Goal: Task Accomplishment & Management: Manage account settings

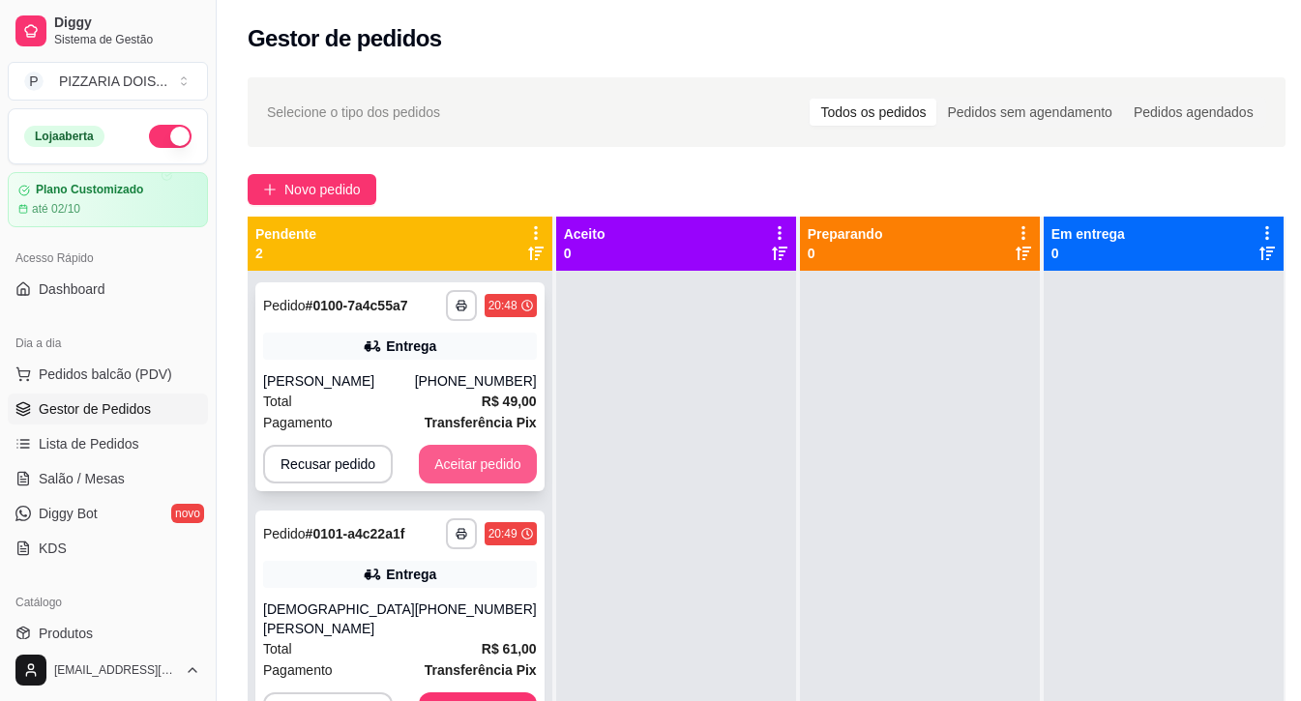
click at [537, 484] on button "Aceitar pedido" at bounding box center [478, 464] width 118 height 39
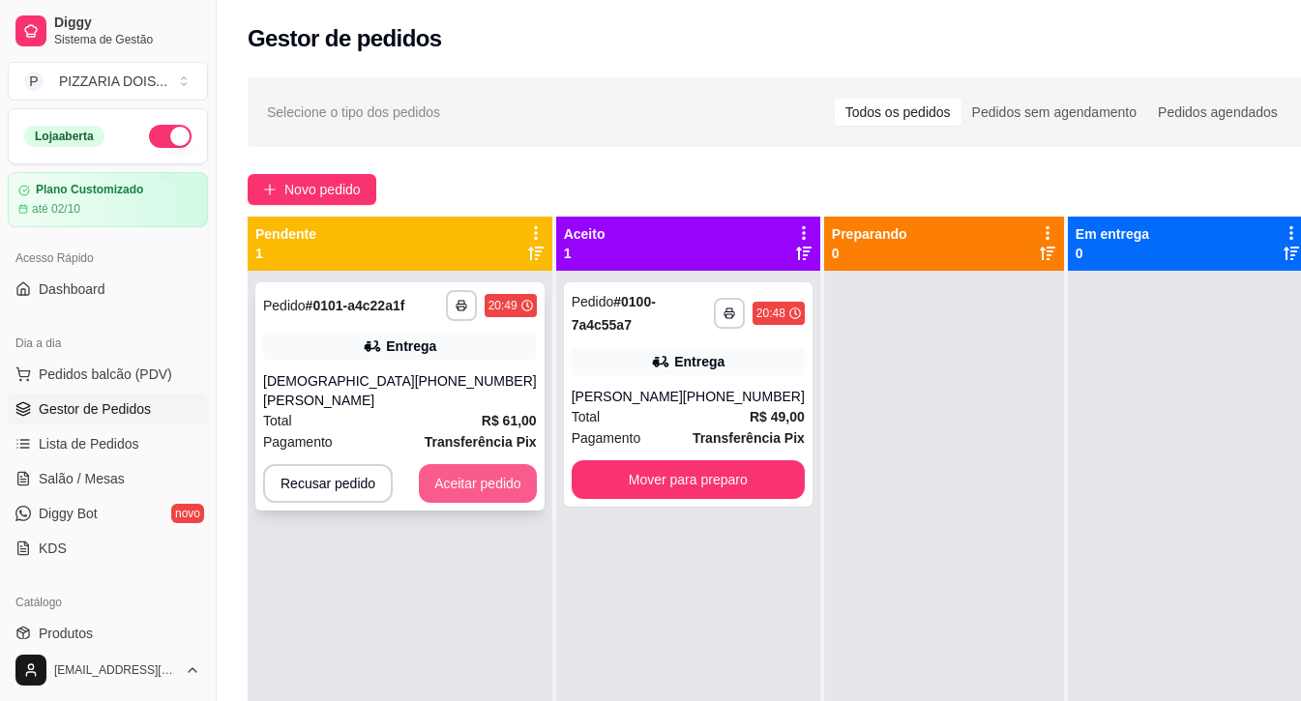
click at [537, 503] on button "Aceitar pedido" at bounding box center [478, 483] width 118 height 39
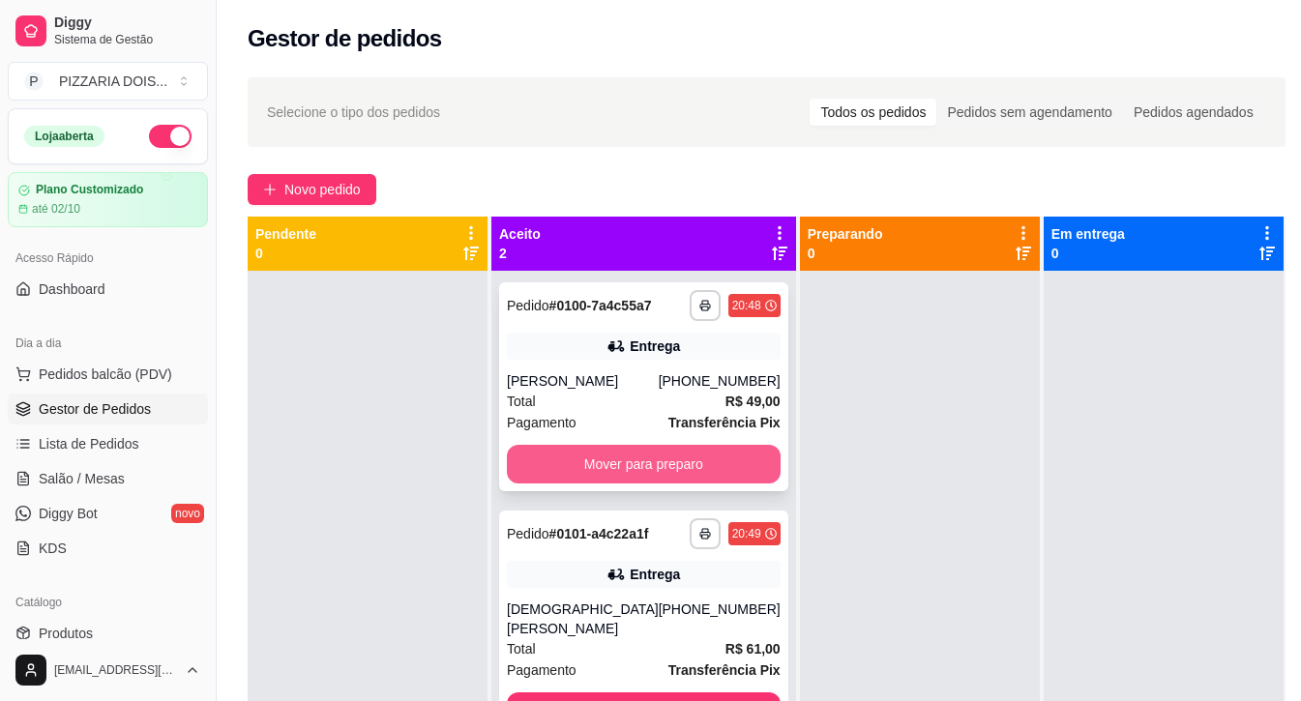
click at [691, 484] on button "Mover para preparo" at bounding box center [644, 464] width 274 height 39
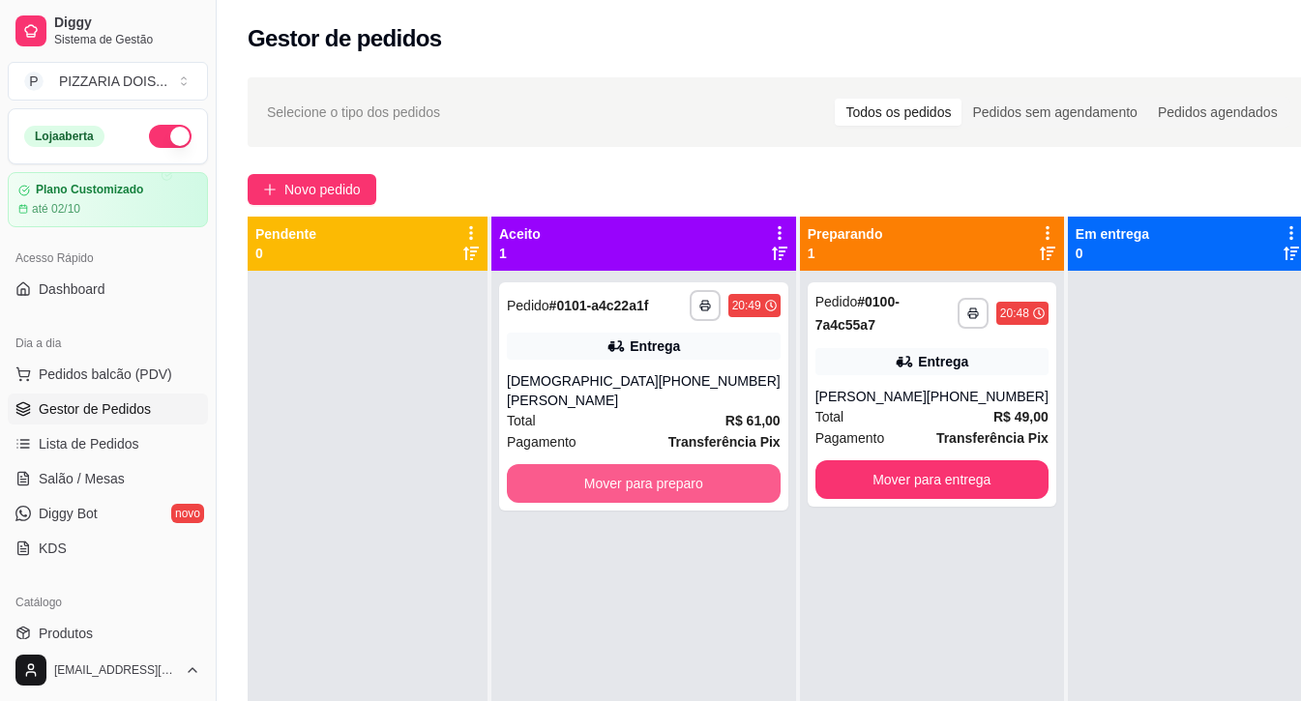
click at [691, 503] on button "Mover para preparo" at bounding box center [644, 483] width 274 height 39
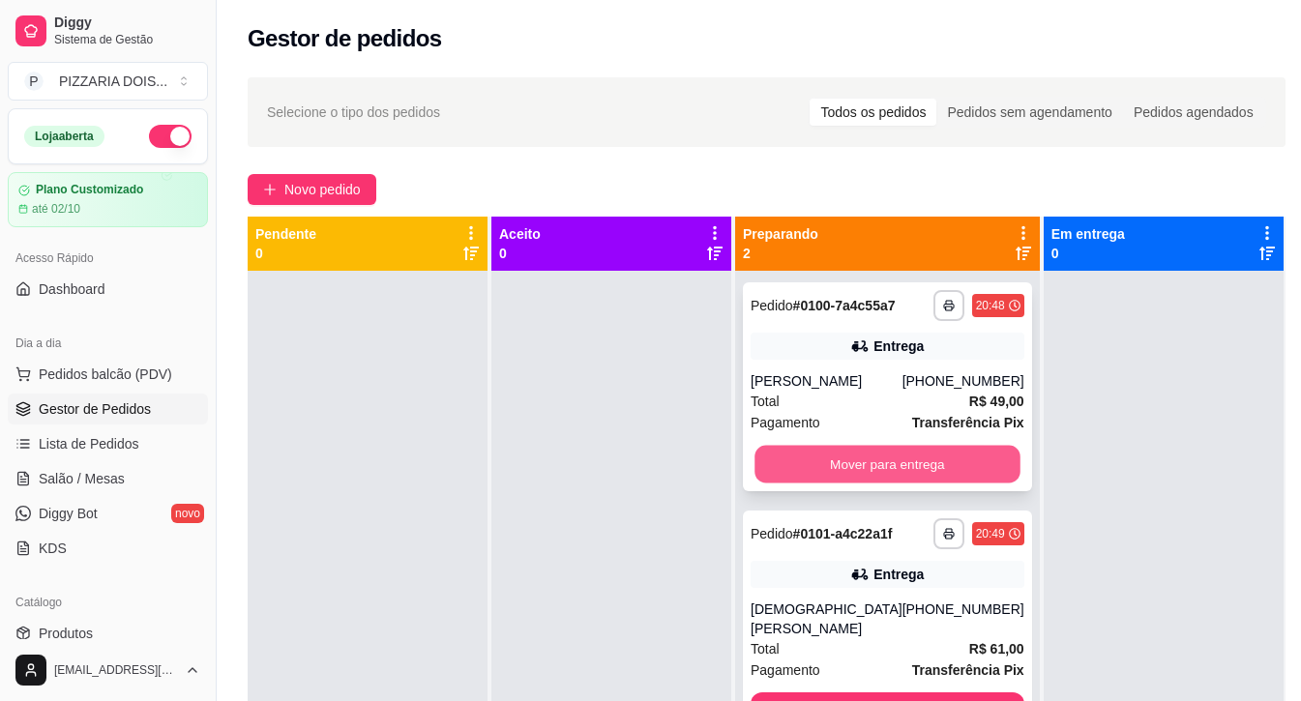
click at [969, 484] on button "Mover para entrega" at bounding box center [887, 465] width 265 height 38
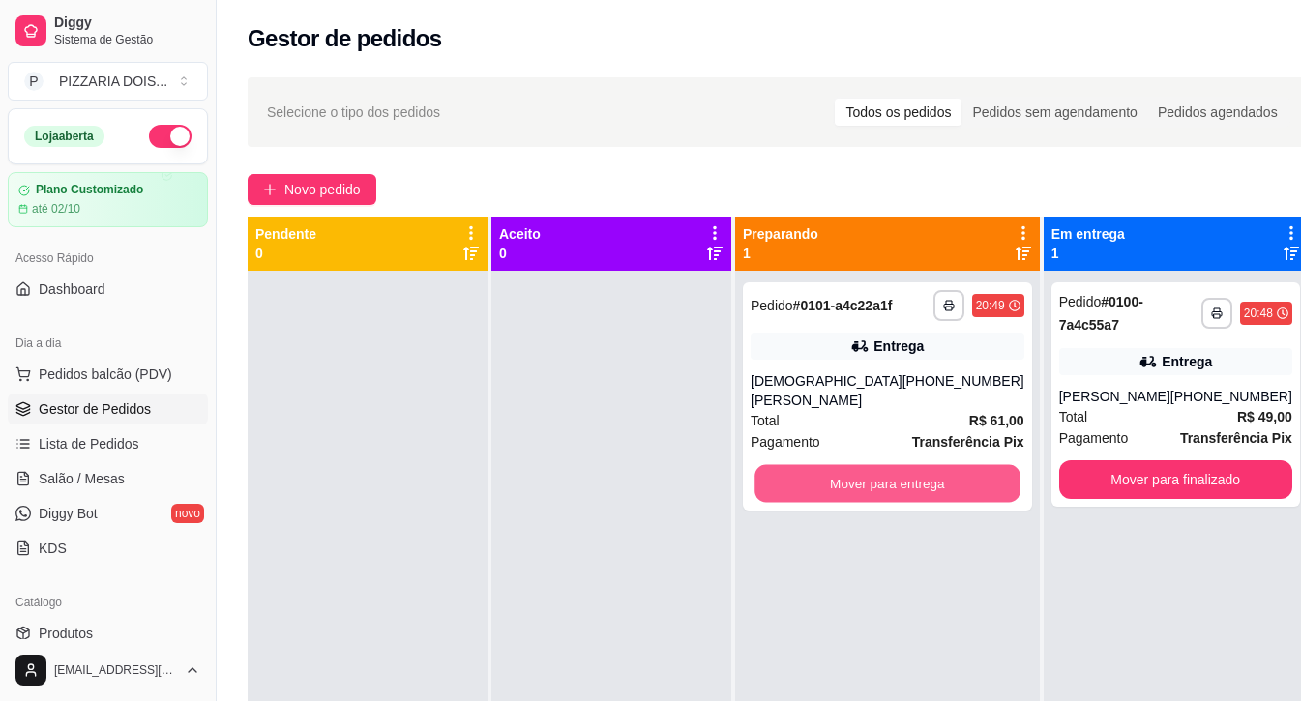
click at [969, 503] on button "Mover para entrega" at bounding box center [887, 484] width 265 height 38
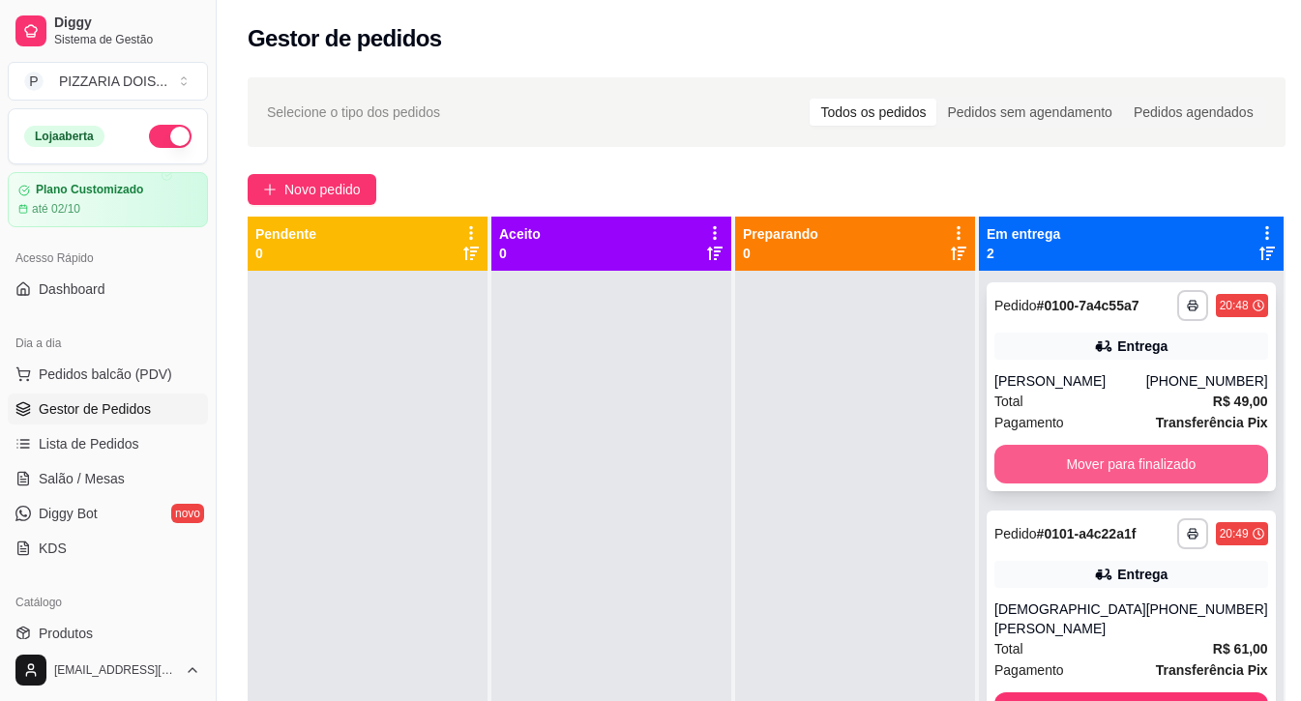
click at [1185, 484] on button "Mover para finalizado" at bounding box center [1132, 464] width 274 height 39
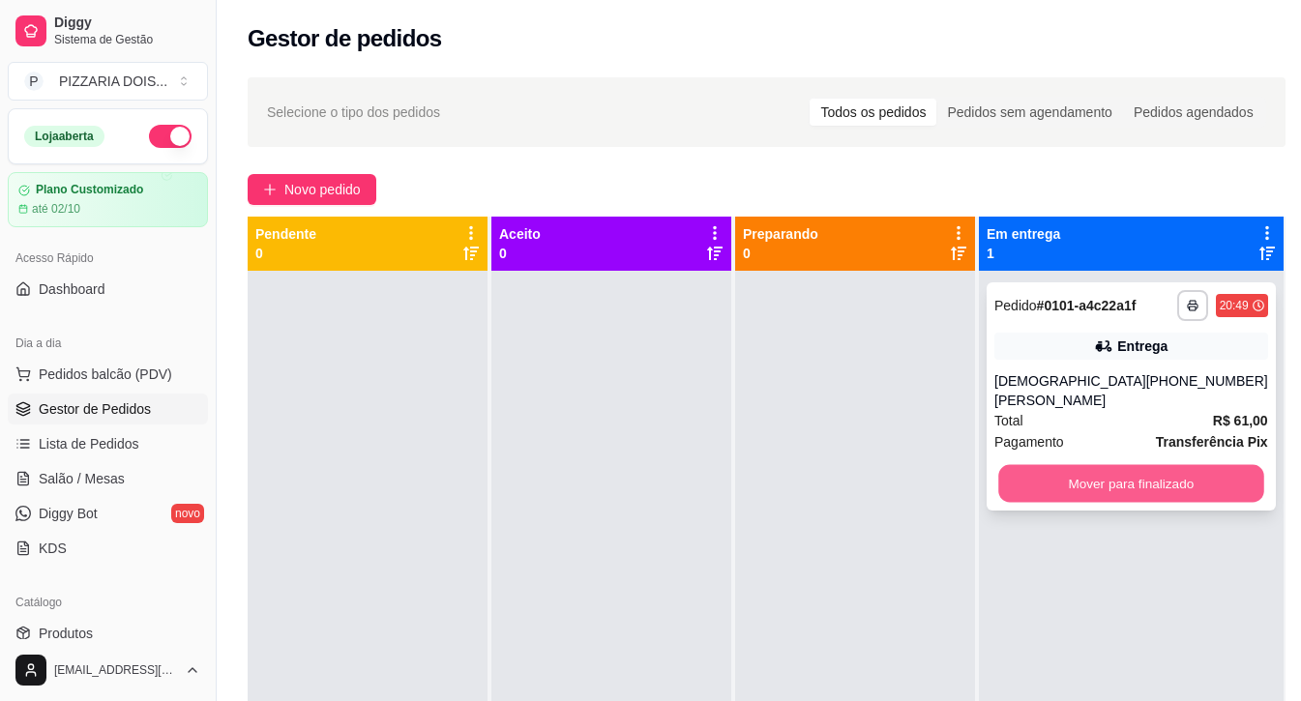
click at [1186, 503] on button "Mover para finalizado" at bounding box center [1130, 484] width 265 height 38
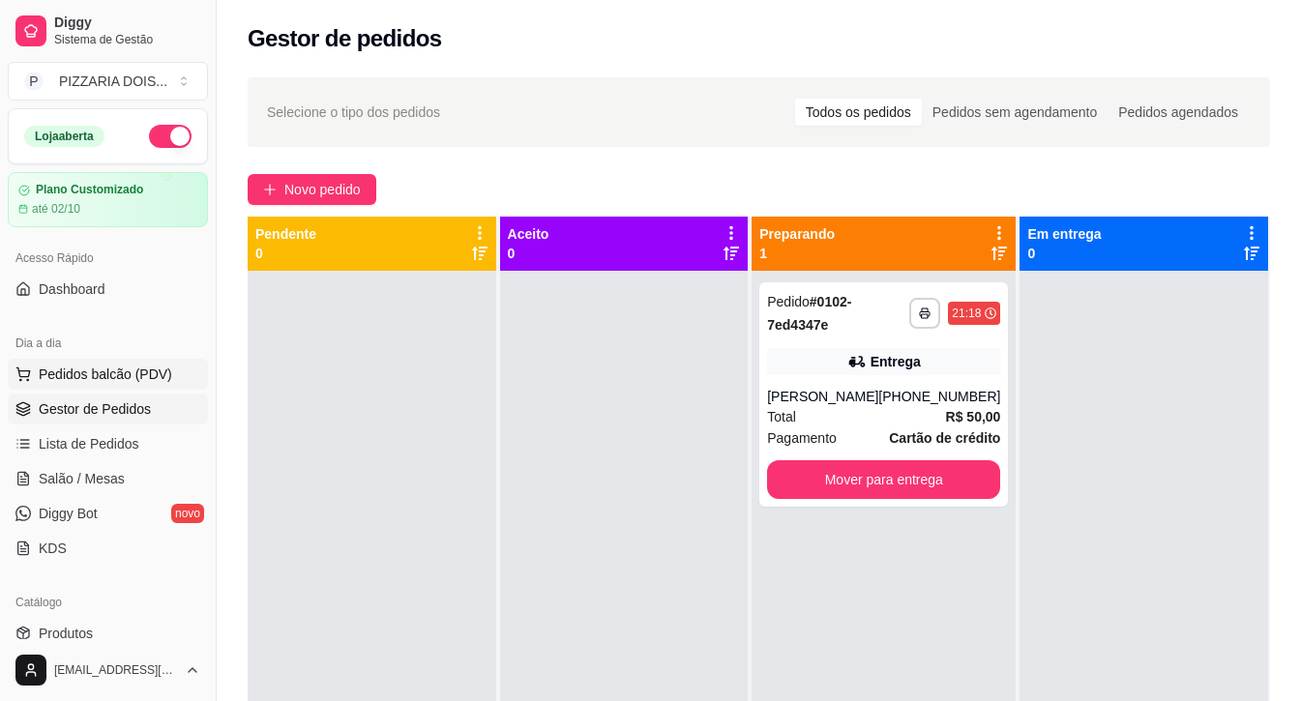
click at [161, 384] on span "Pedidos balcão (PDV)" at bounding box center [106, 374] width 134 height 19
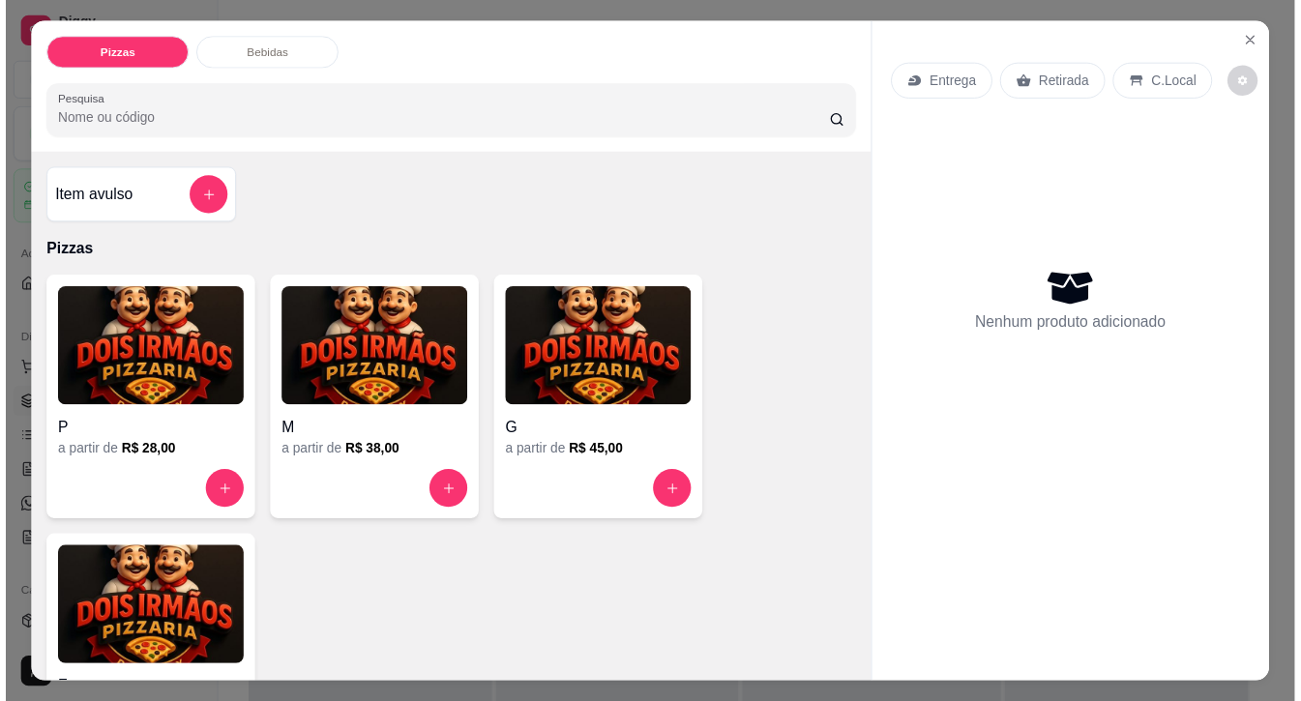
scroll to position [97, 0]
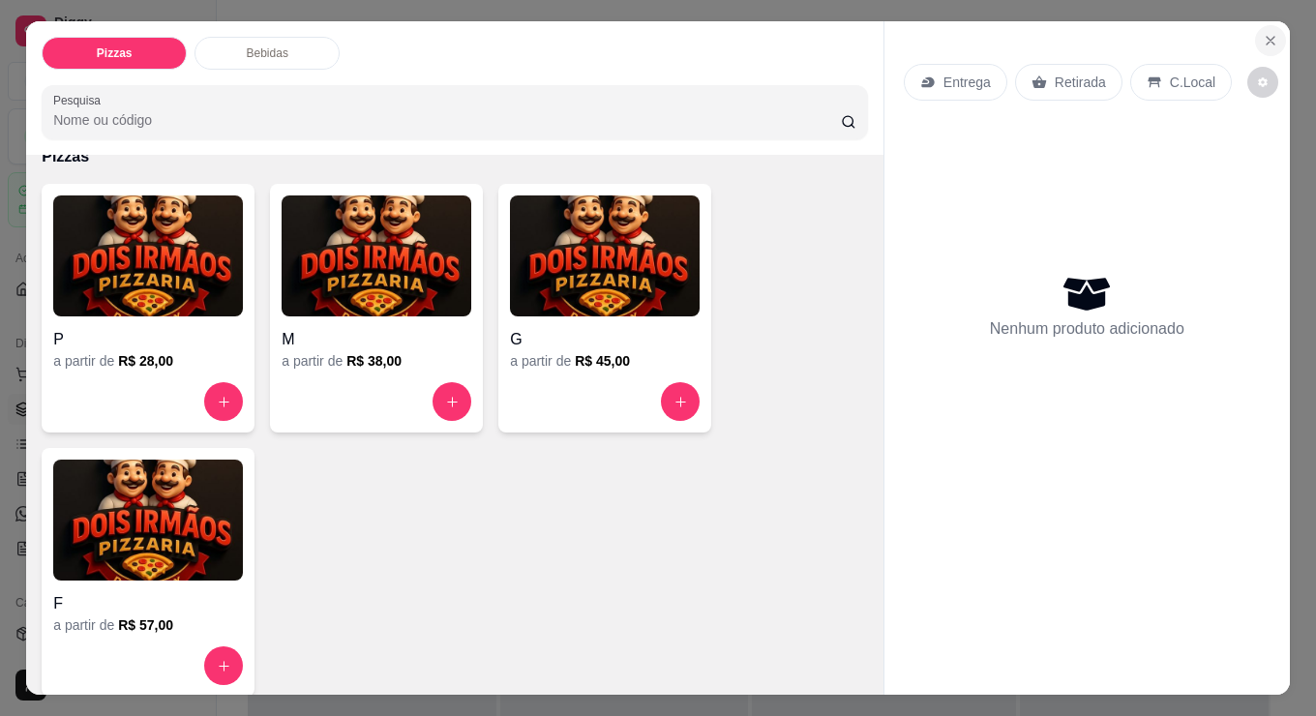
click at [1262, 46] on icon "Close" at bounding box center [1269, 40] width 15 height 15
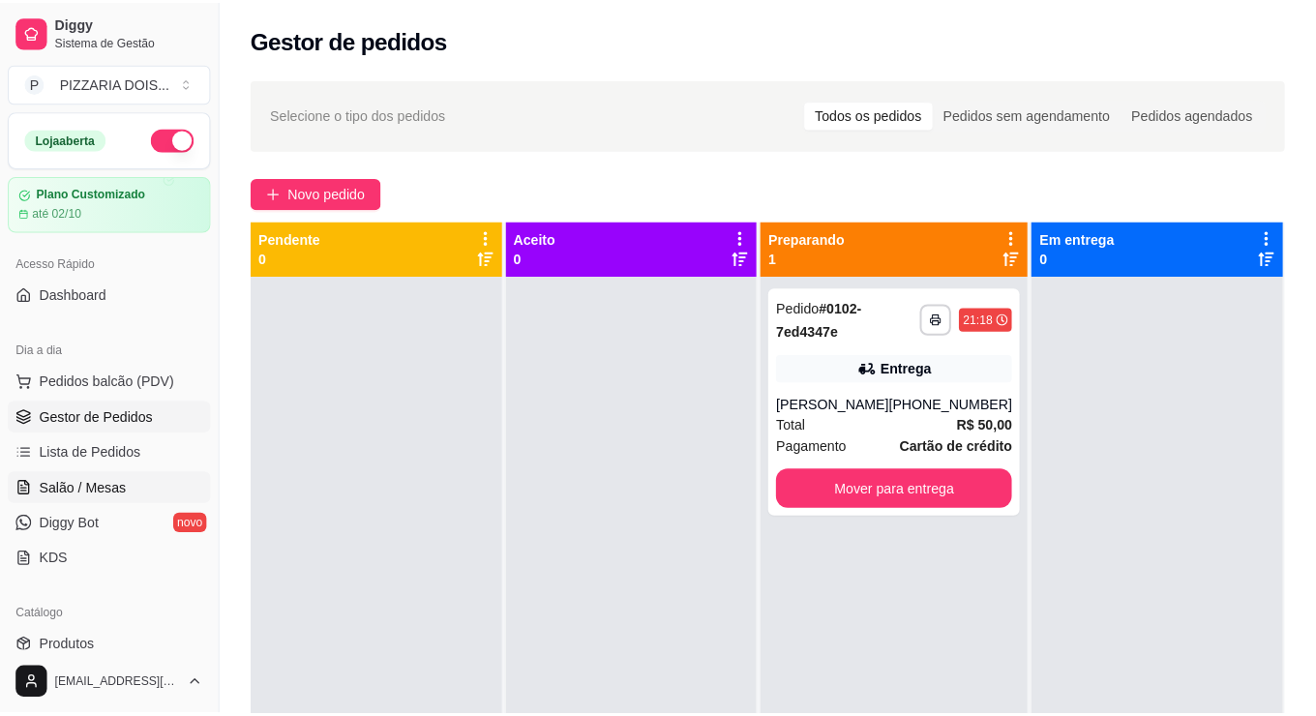
scroll to position [97, 0]
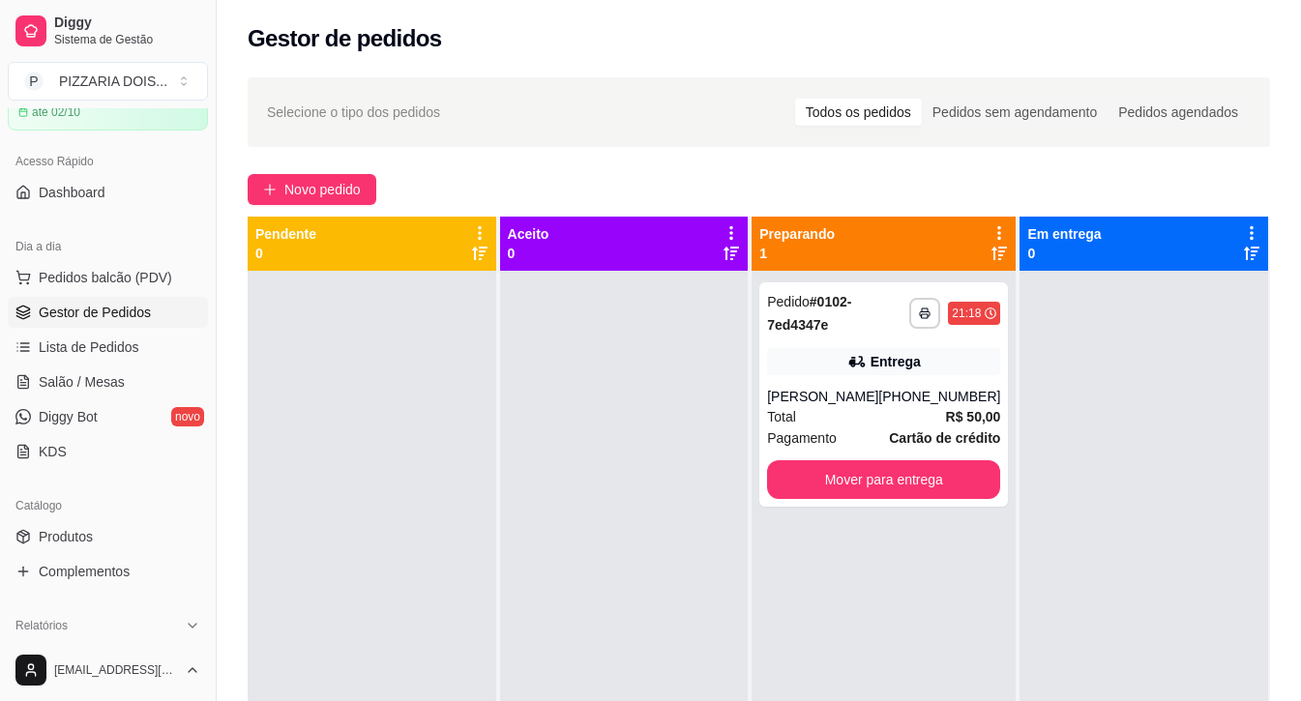
click at [151, 322] on span "Gestor de Pedidos" at bounding box center [95, 312] width 112 height 19
click at [139, 357] on span "Lista de Pedidos" at bounding box center [89, 347] width 101 height 19
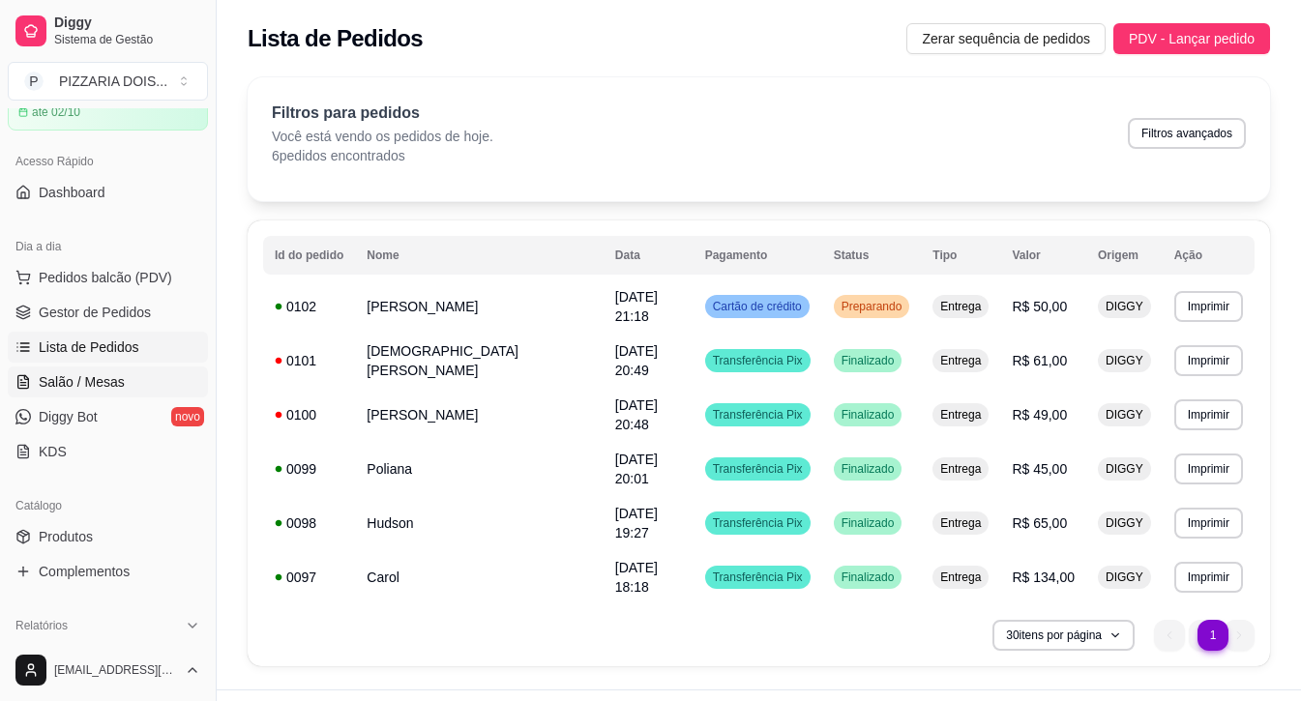
click at [138, 398] on link "Salão / Mesas" at bounding box center [108, 382] width 200 height 31
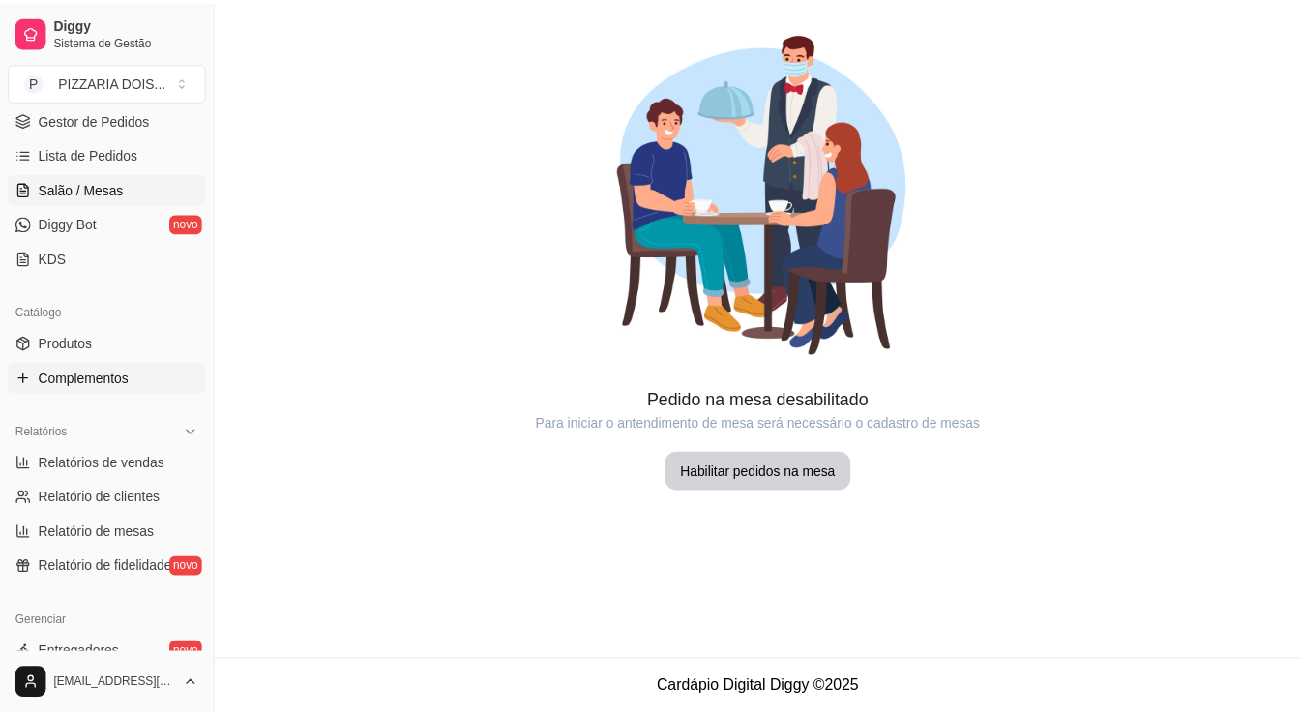
scroll to position [484, 0]
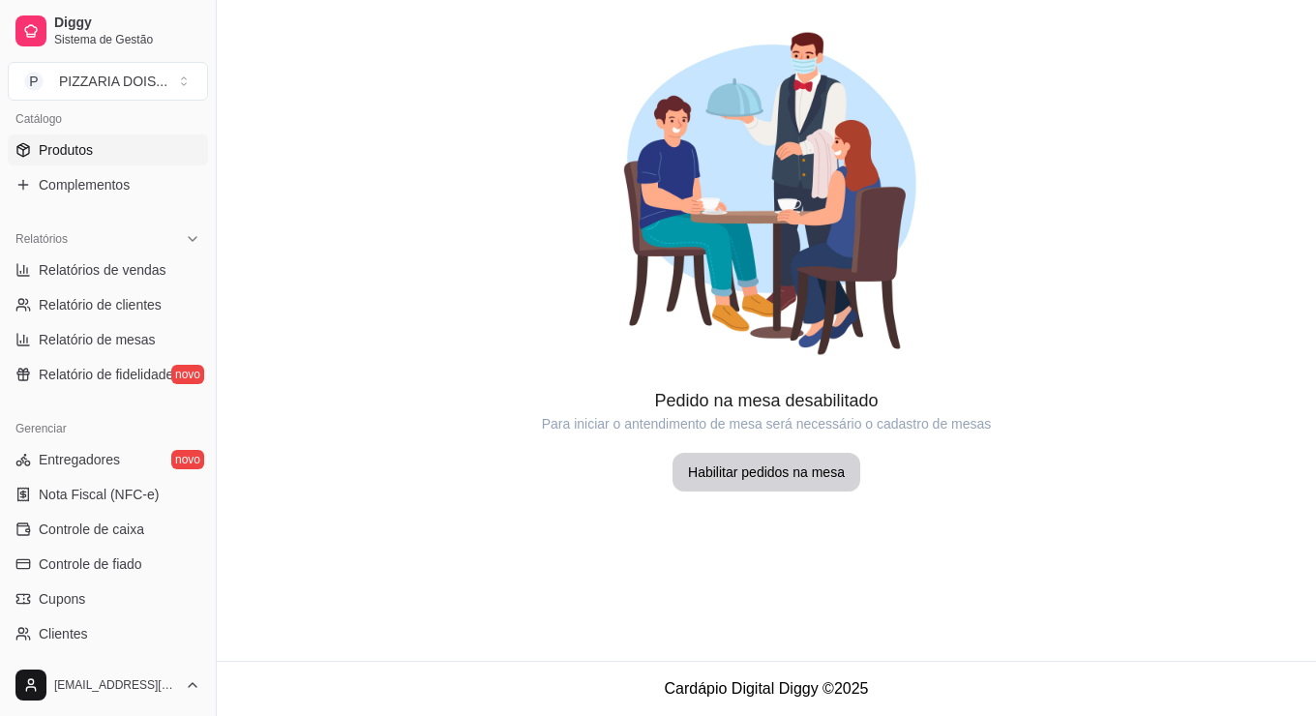
click at [78, 160] on span "Produtos" at bounding box center [66, 149] width 54 height 19
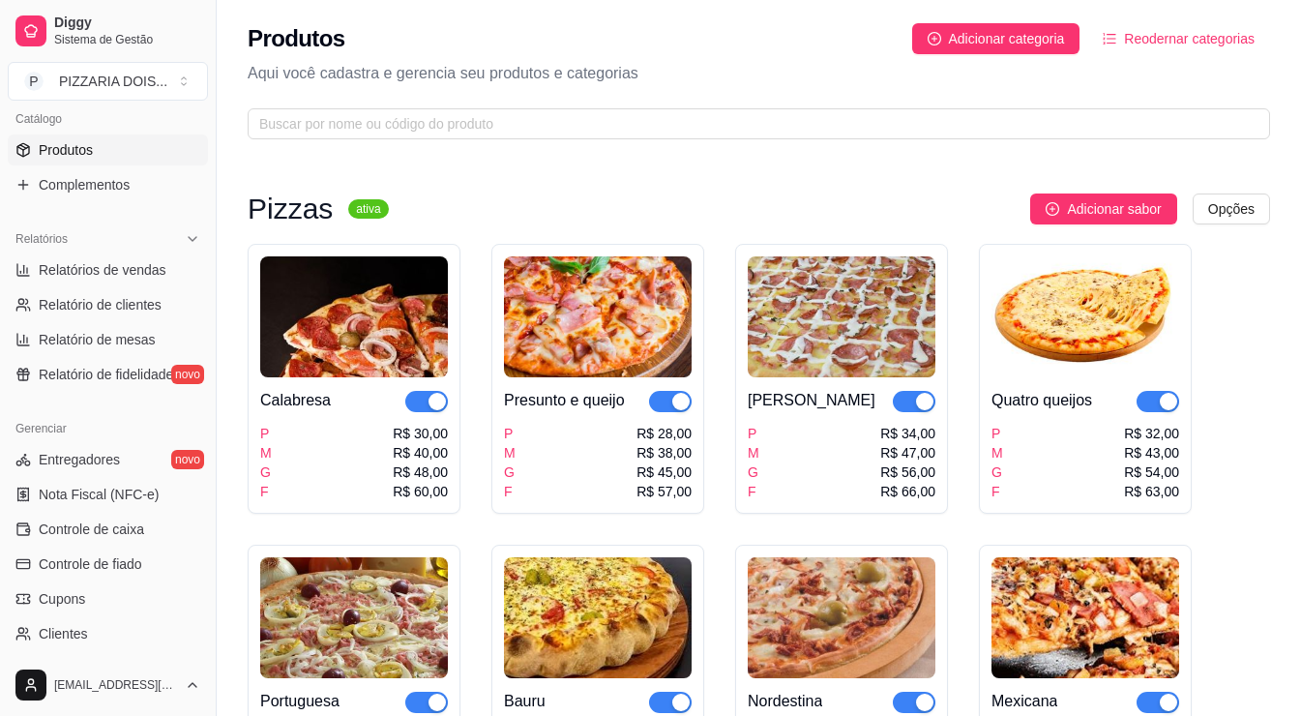
click at [448, 377] on img at bounding box center [354, 316] width 188 height 121
click at [1233, 248] on html "Diggy Sistema de Gestão P PIZZARIA DOIS ... Loja aberta Plano Customizado até 0…" at bounding box center [650, 358] width 1301 height 716
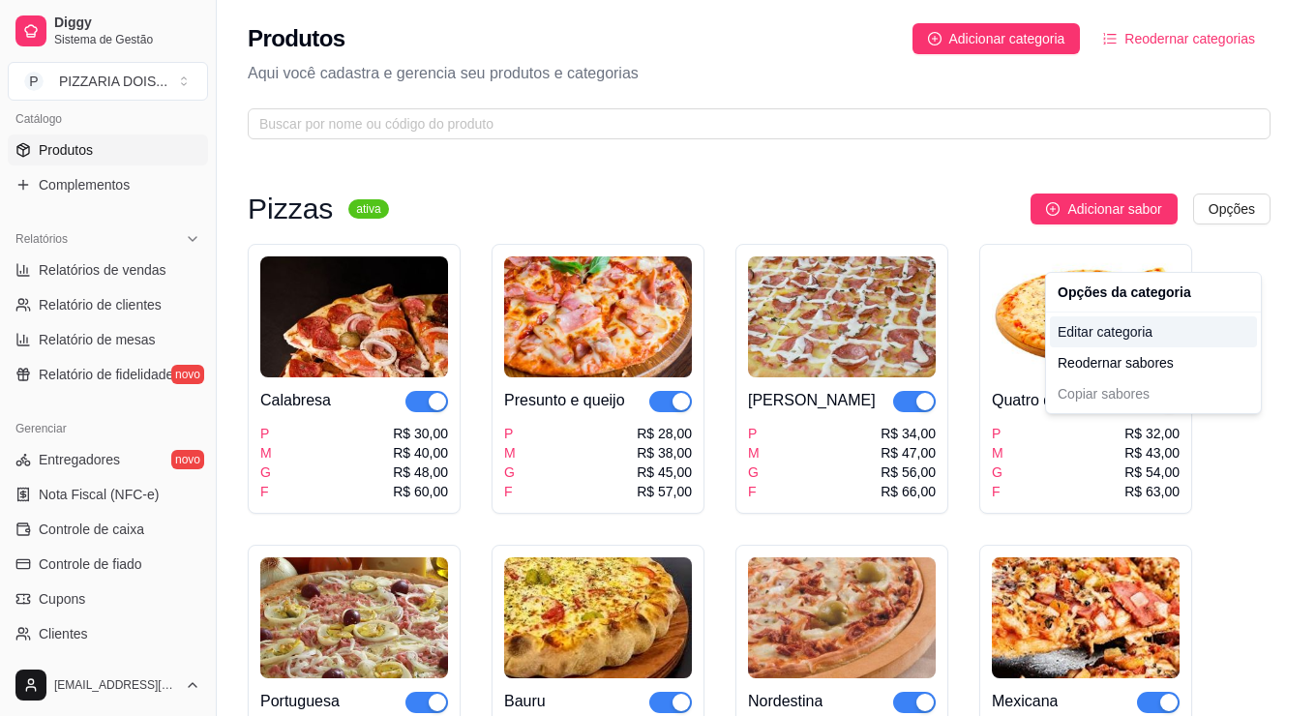
click at [1185, 347] on div "Editar categoria" at bounding box center [1153, 331] width 207 height 31
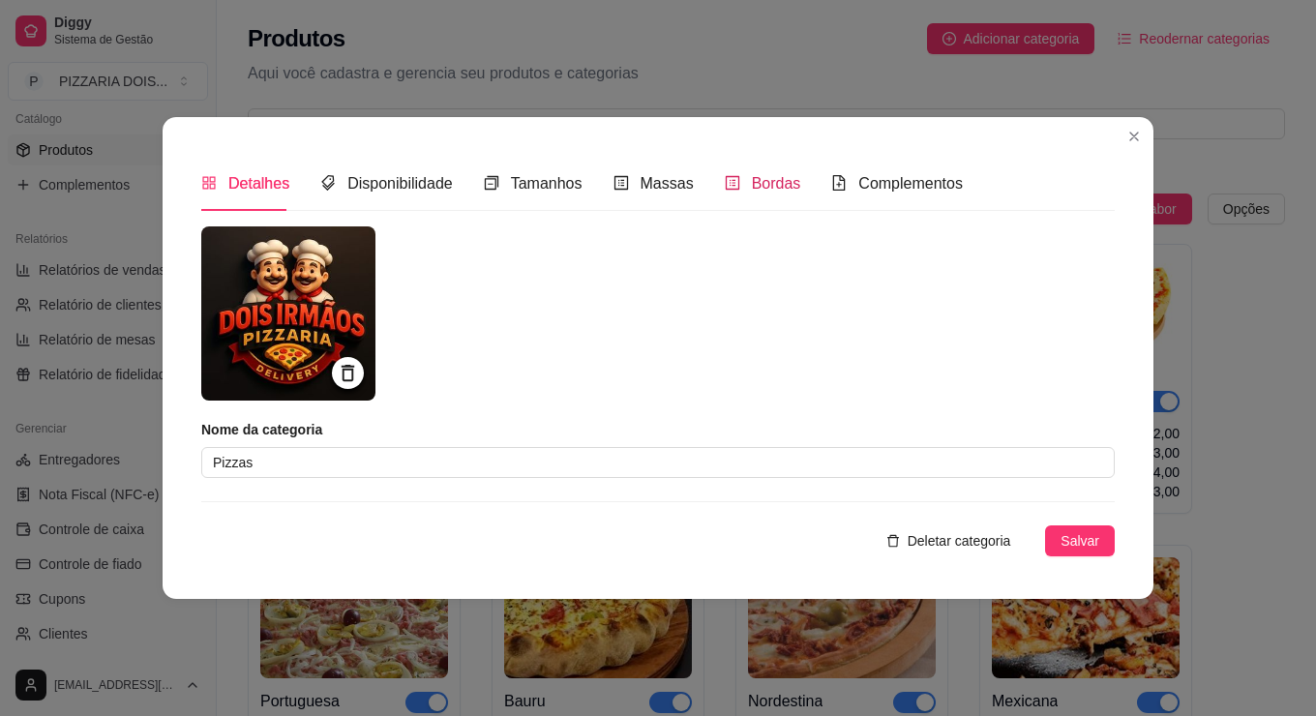
click at [752, 184] on span "Bordas" at bounding box center [776, 183] width 49 height 16
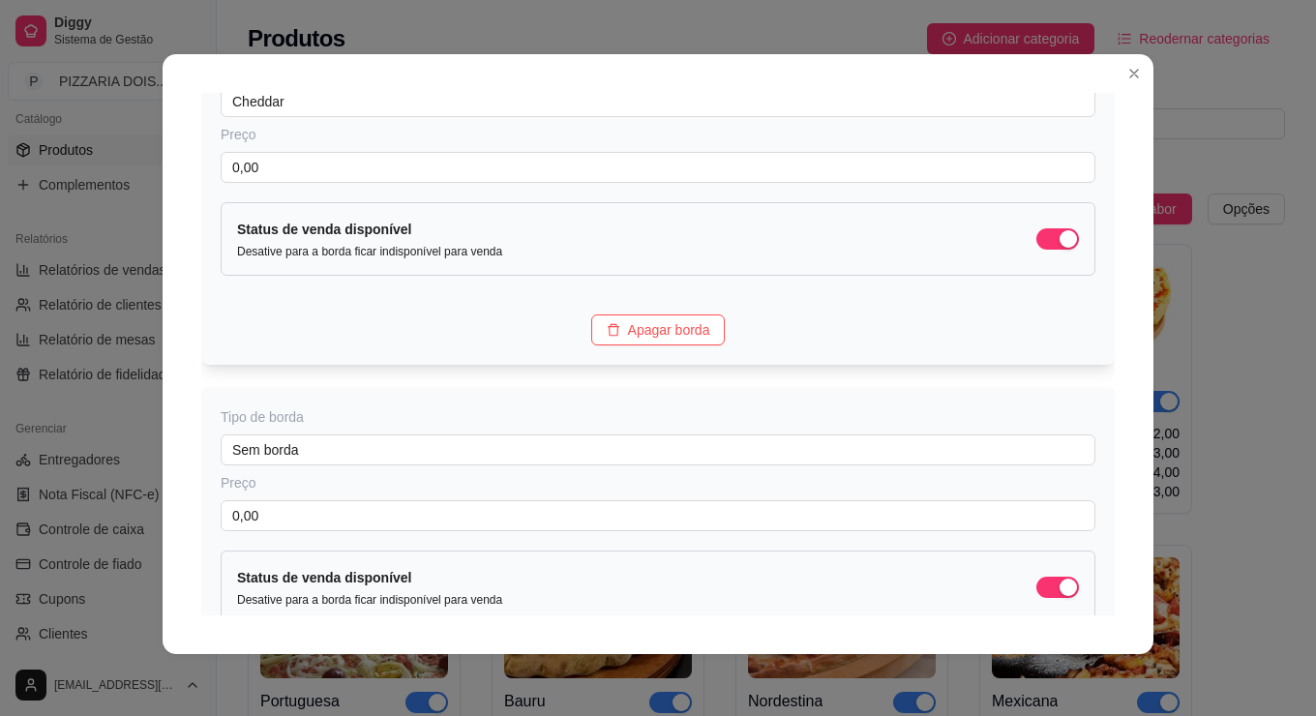
scroll to position [522, 0]
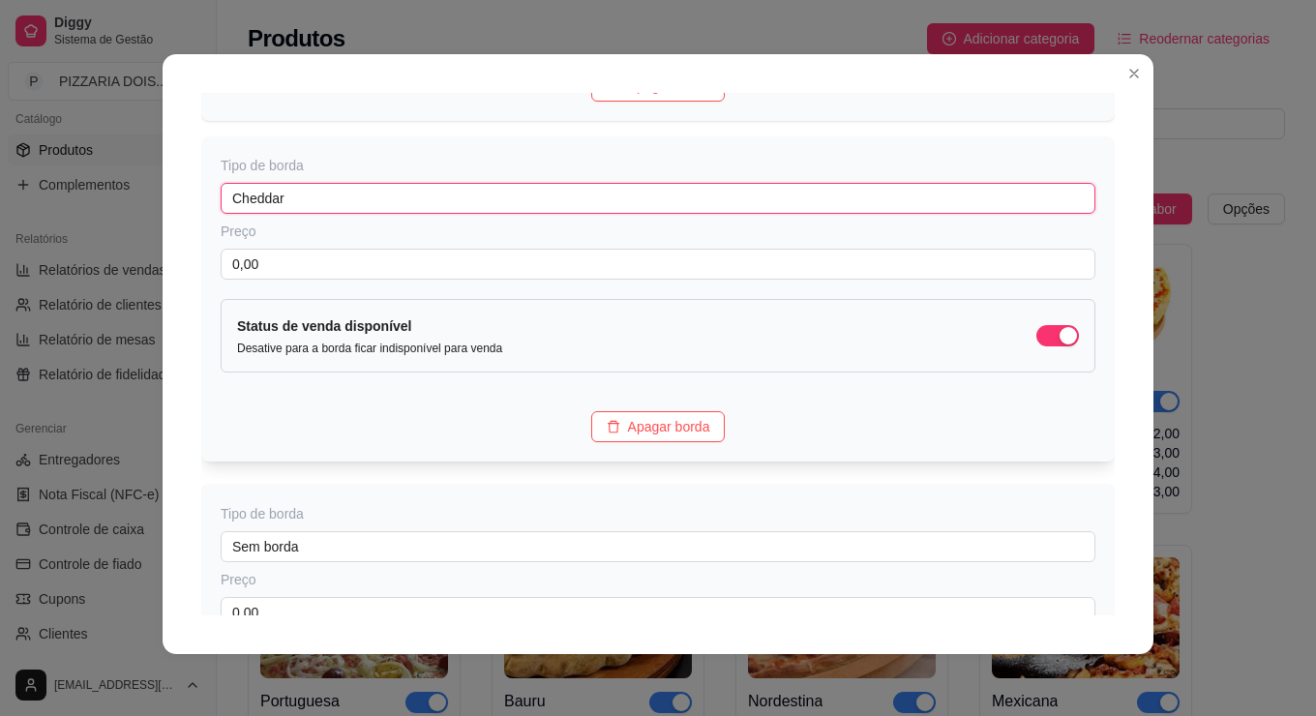
click at [343, 214] on input "Cheddar" at bounding box center [658, 198] width 875 height 31
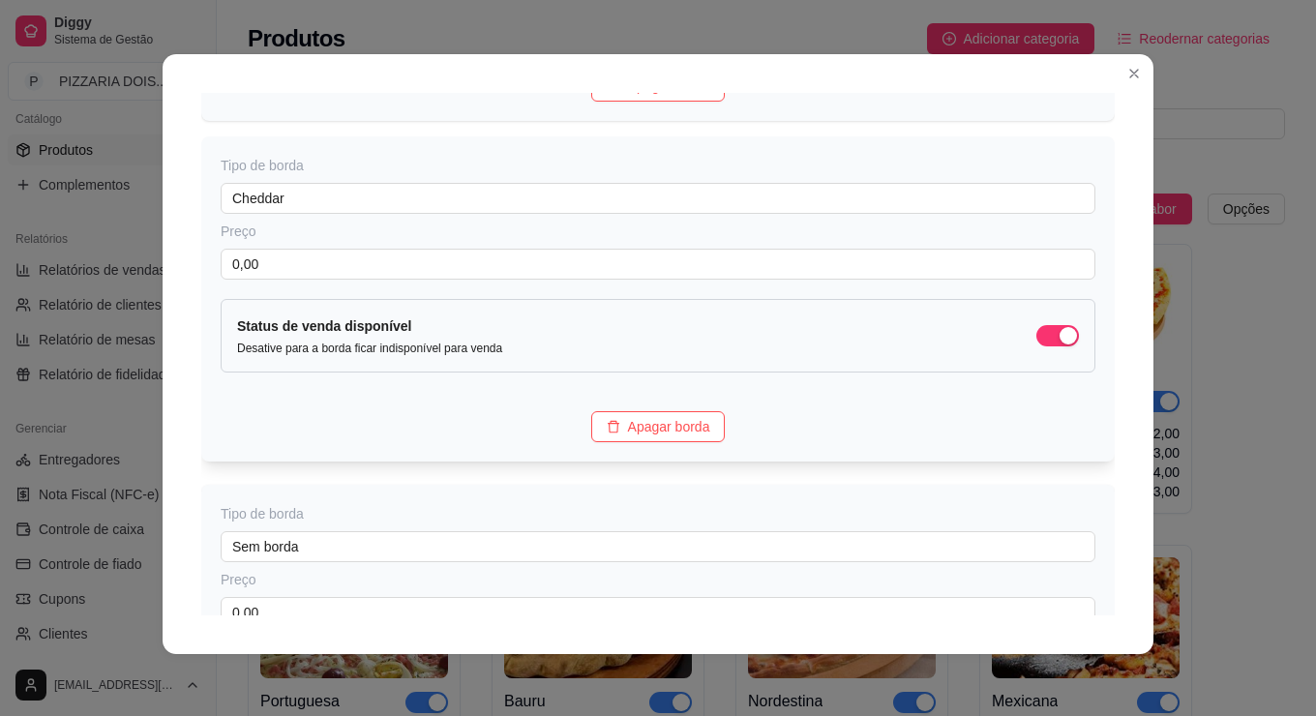
click at [1079, 356] on div "Status de venda disponível Desative para a borda ficar indisponível para venda" at bounding box center [658, 335] width 842 height 41
click at [1079, 346] on span "button" at bounding box center [1057, 335] width 43 height 21
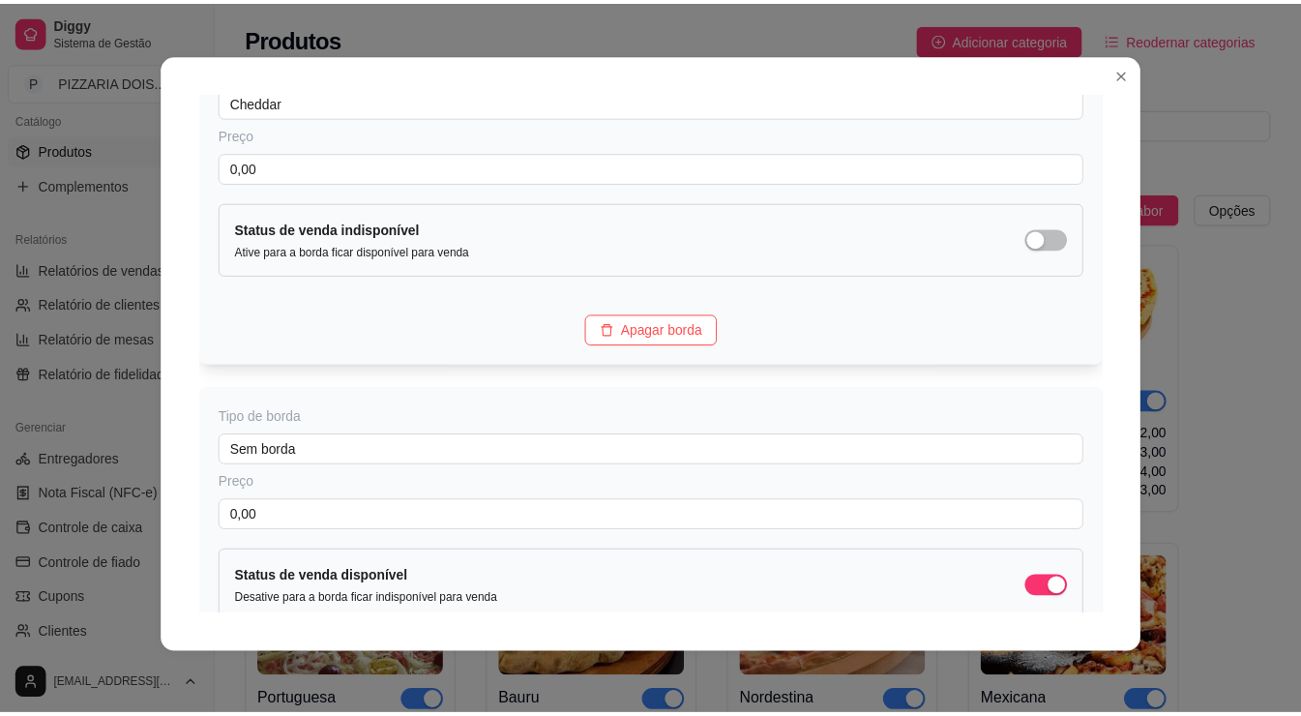
scroll to position [1103, 0]
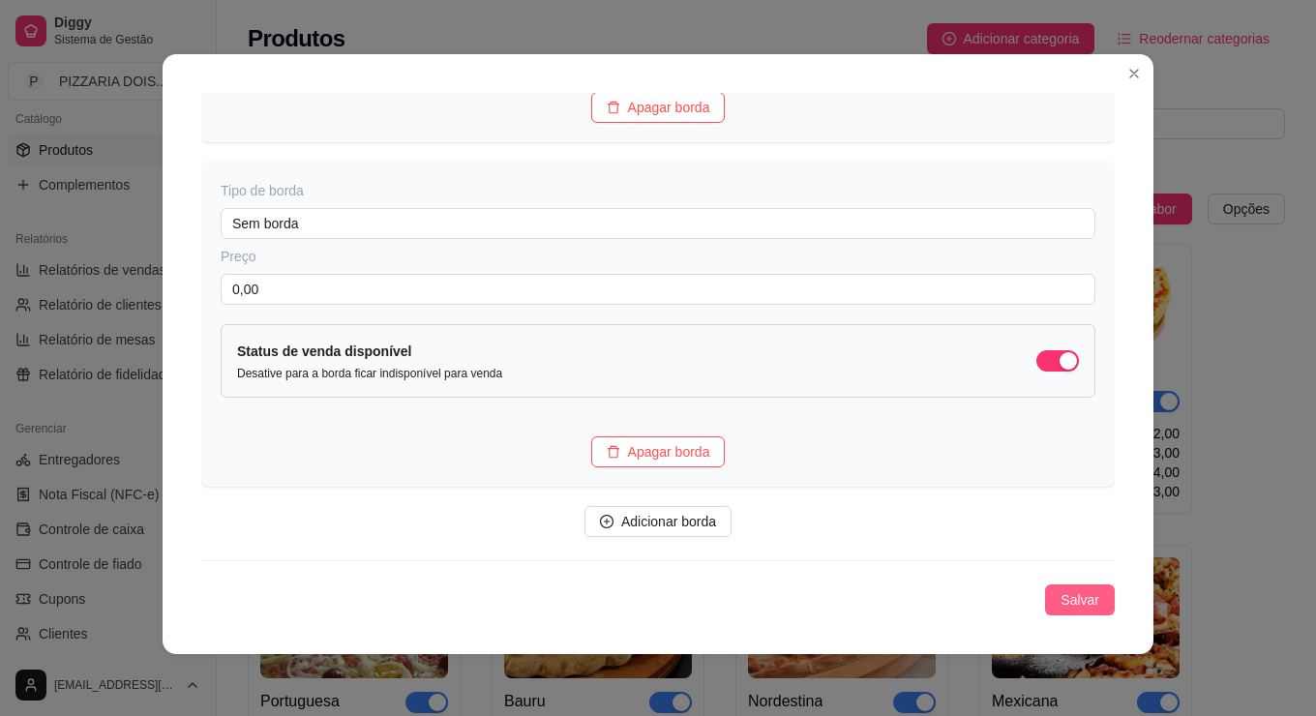
click at [1099, 589] on span "Salvar" at bounding box center [1079, 599] width 39 height 21
